Goal: Information Seeking & Learning: Learn about a topic

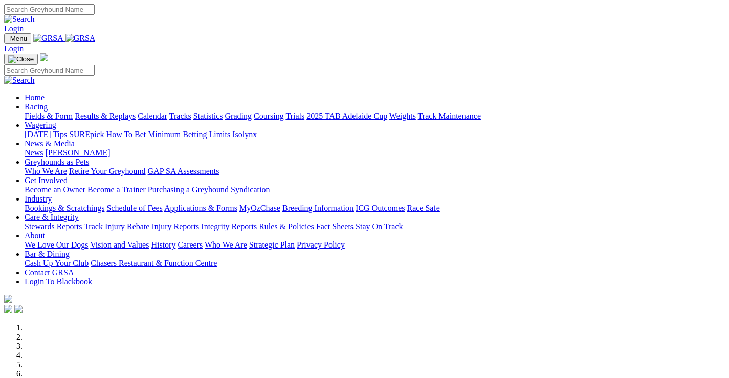
click at [48, 102] on link "Racing" at bounding box center [36, 106] width 23 height 9
click at [56, 121] on link "Wagering" at bounding box center [41, 125] width 32 height 9
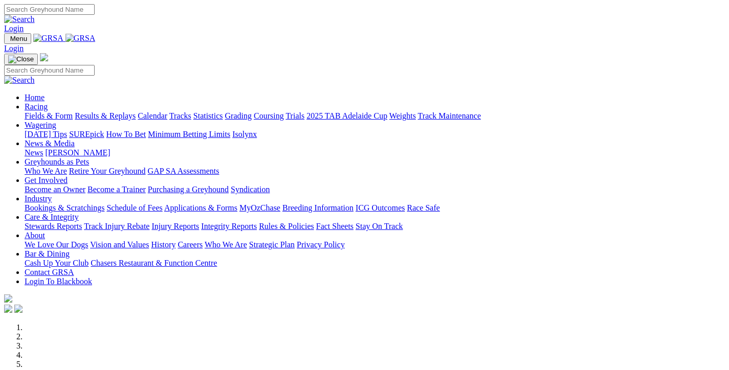
click at [48, 102] on link "Racing" at bounding box center [36, 106] width 23 height 9
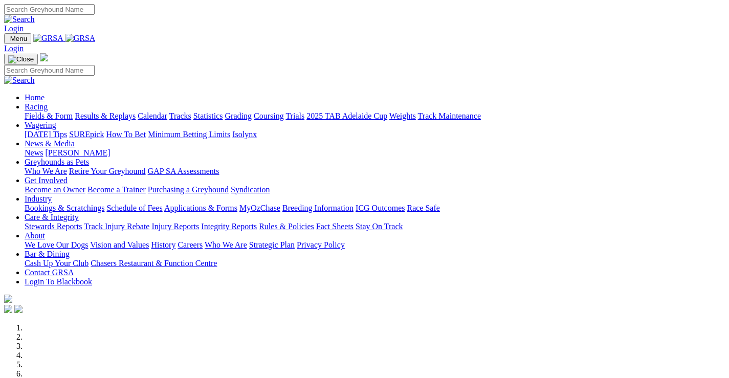
click at [48, 102] on link "Racing" at bounding box center [36, 106] width 23 height 9
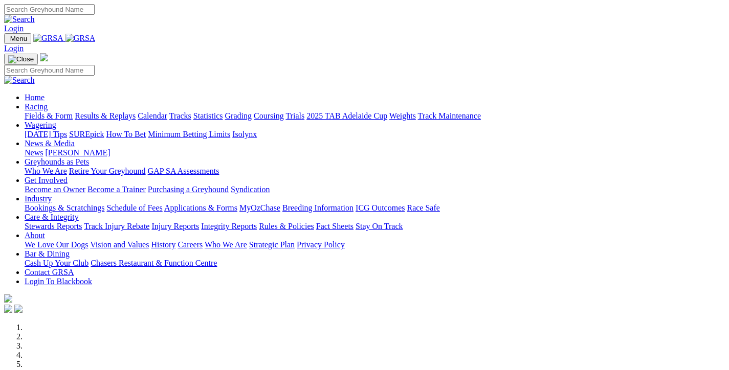
click at [41, 111] on link "Fields & Form" at bounding box center [49, 115] width 48 height 9
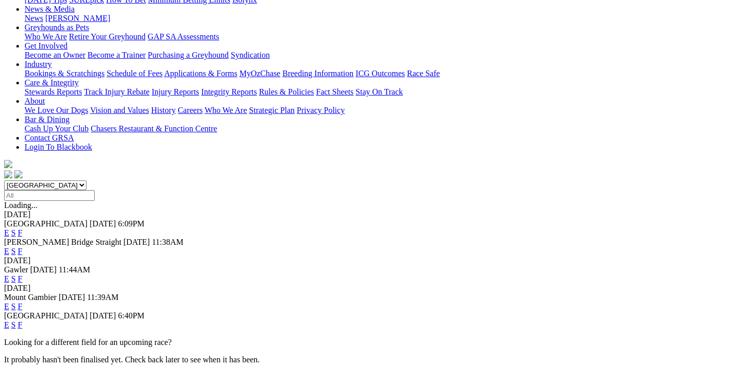
scroll to position [205, 0]
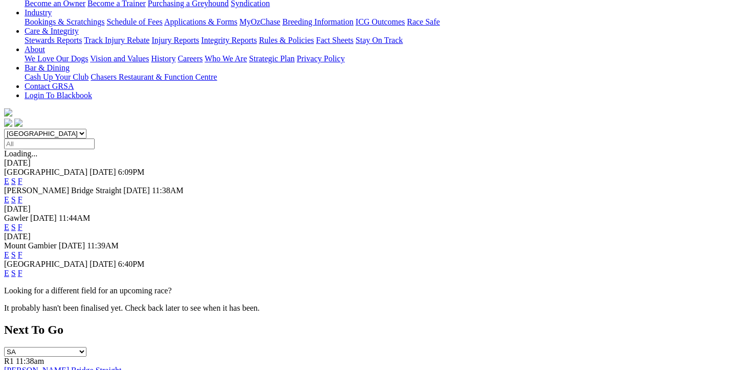
click at [23, 269] on link "F" at bounding box center [20, 273] width 5 height 9
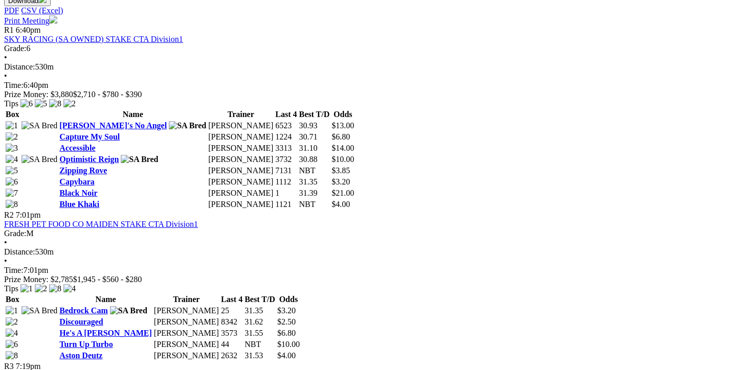
scroll to position [409, 0]
